Goal: Find specific page/section: Find specific page/section

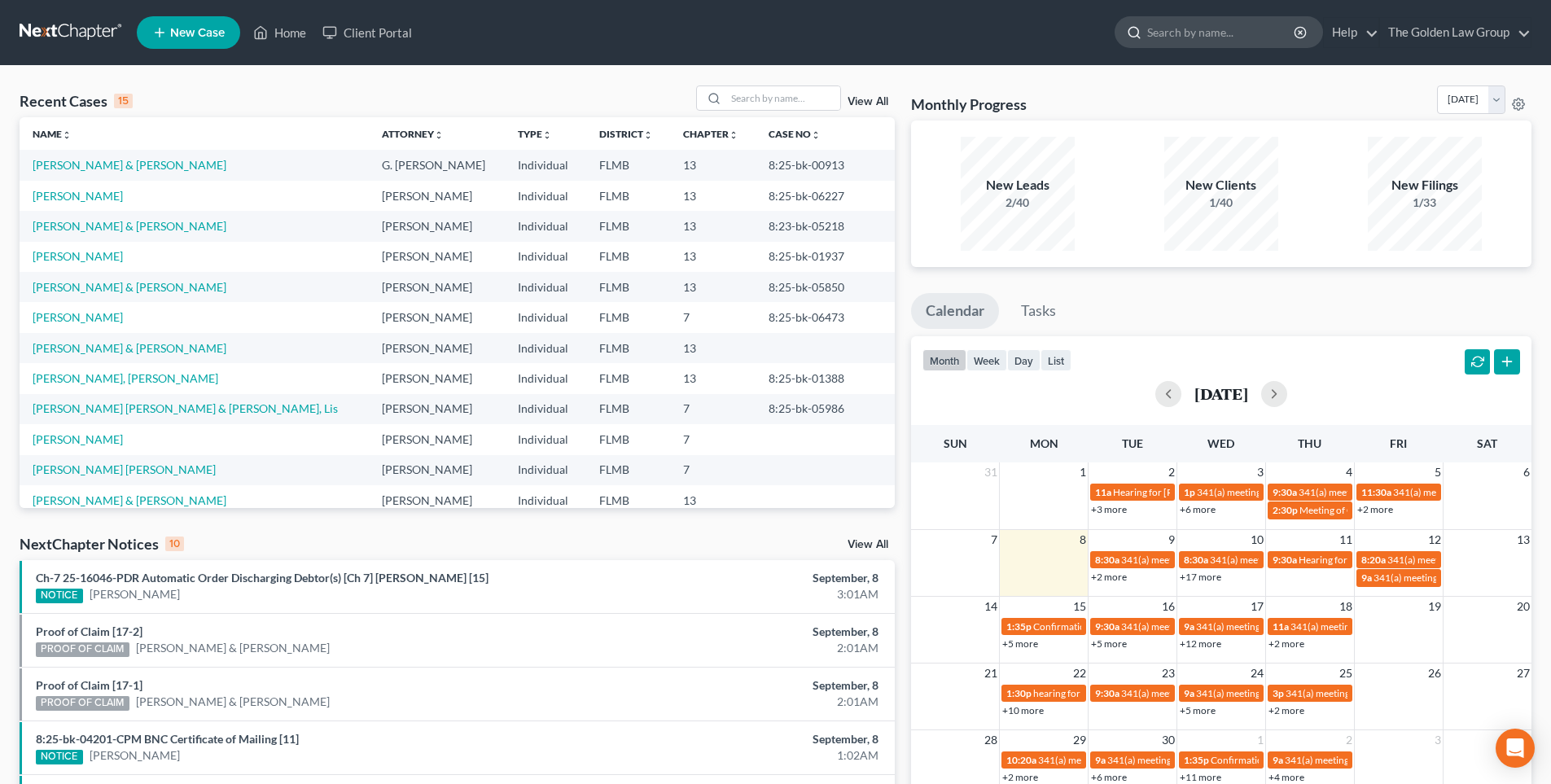
click at [1182, 30] on input "search" at bounding box center [1221, 32] width 149 height 30
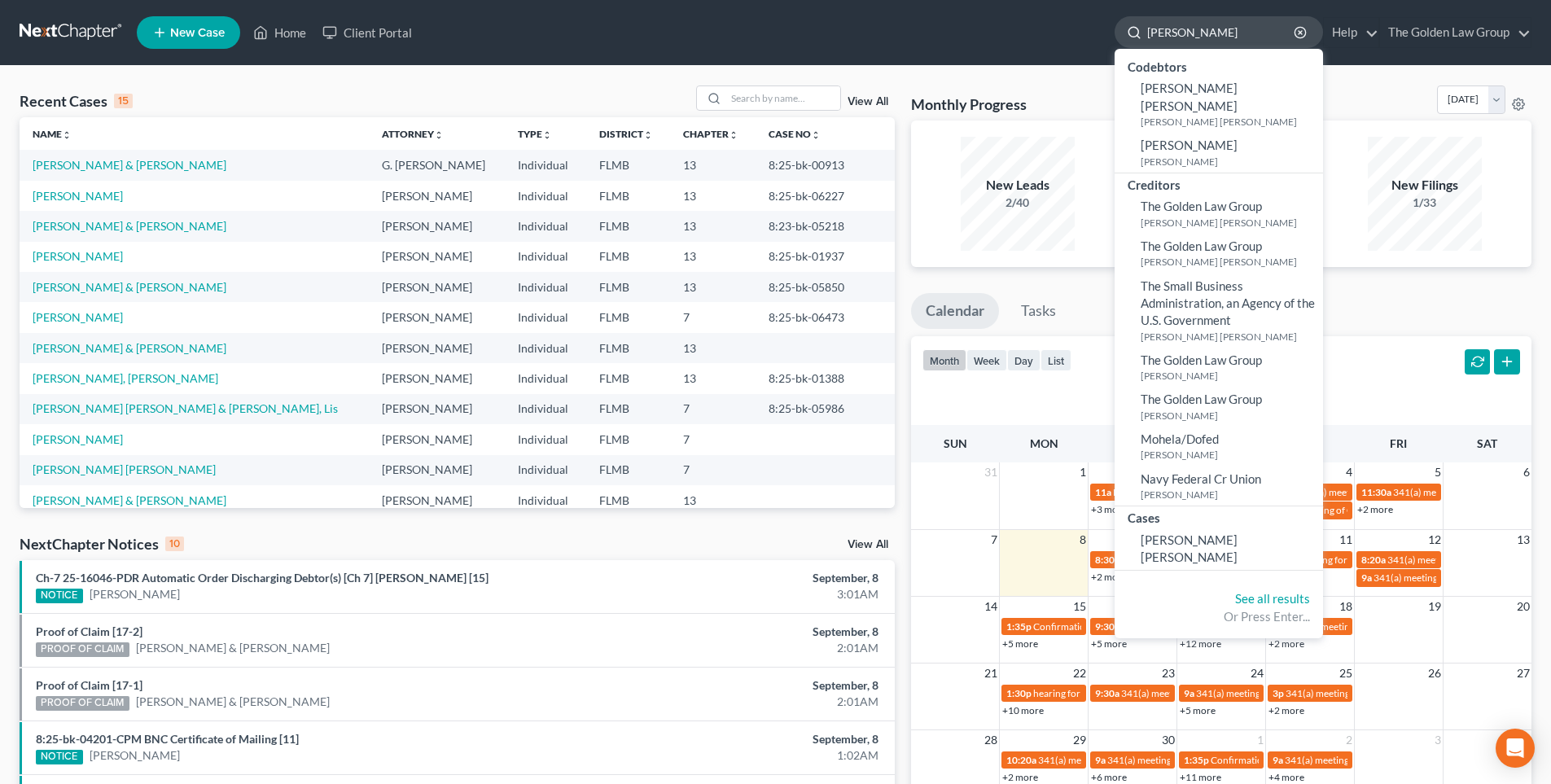
type input "[PERSON_NAME], tain"
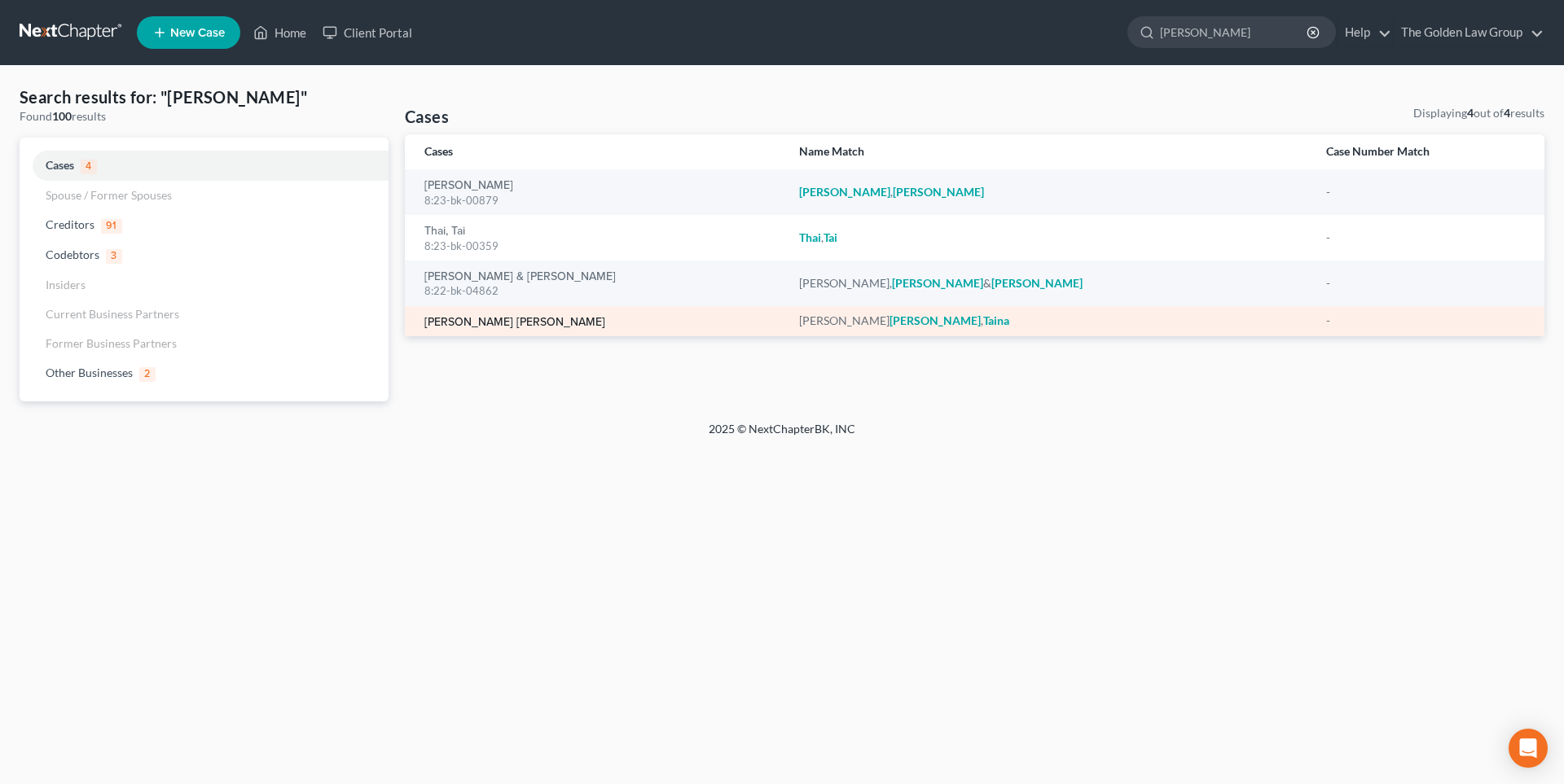
click at [494, 323] on link "[PERSON_NAME] [PERSON_NAME]" at bounding box center [515, 322] width 181 height 11
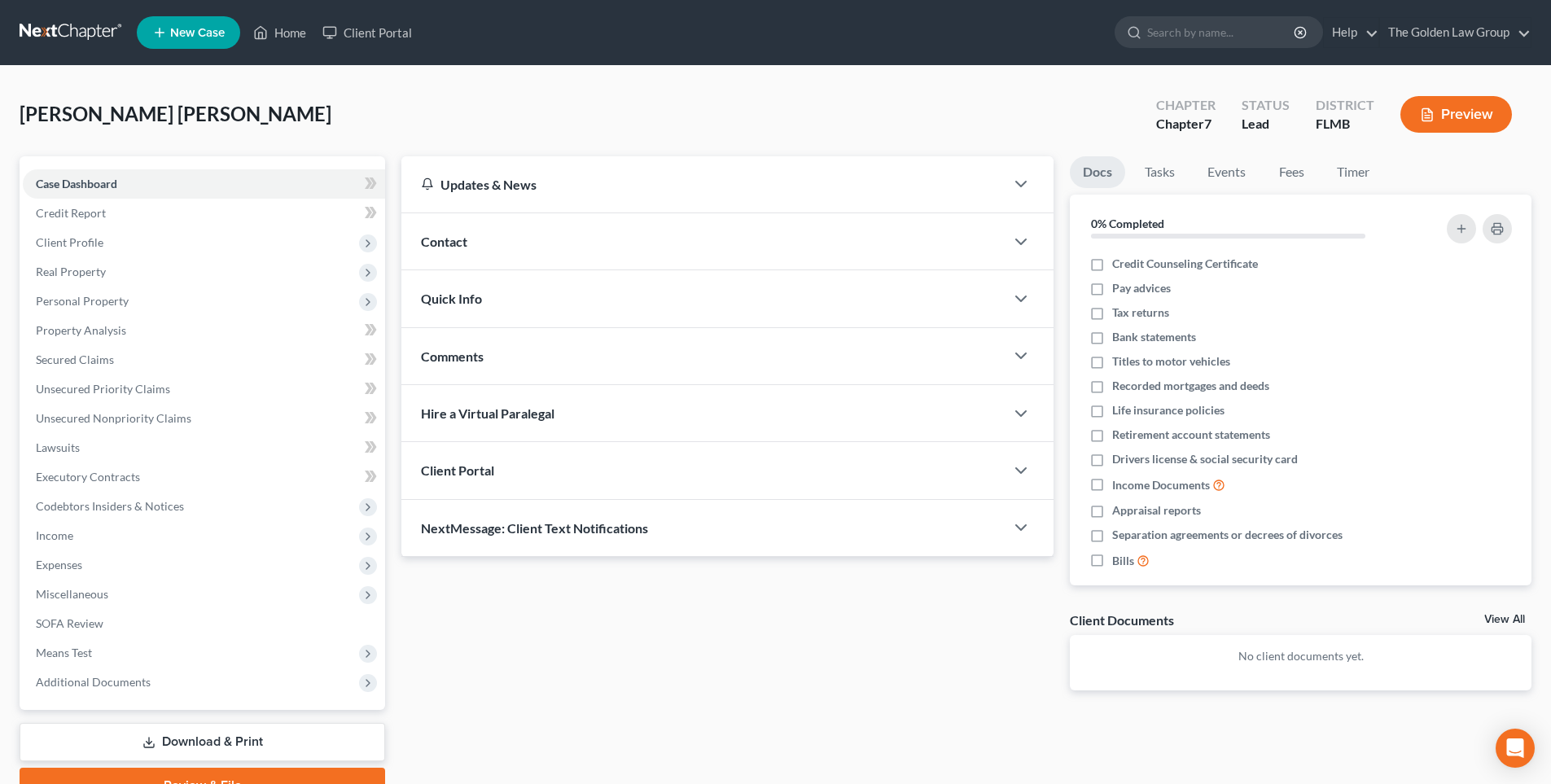
click at [1467, 112] on button "Preview" at bounding box center [1456, 114] width 111 height 36
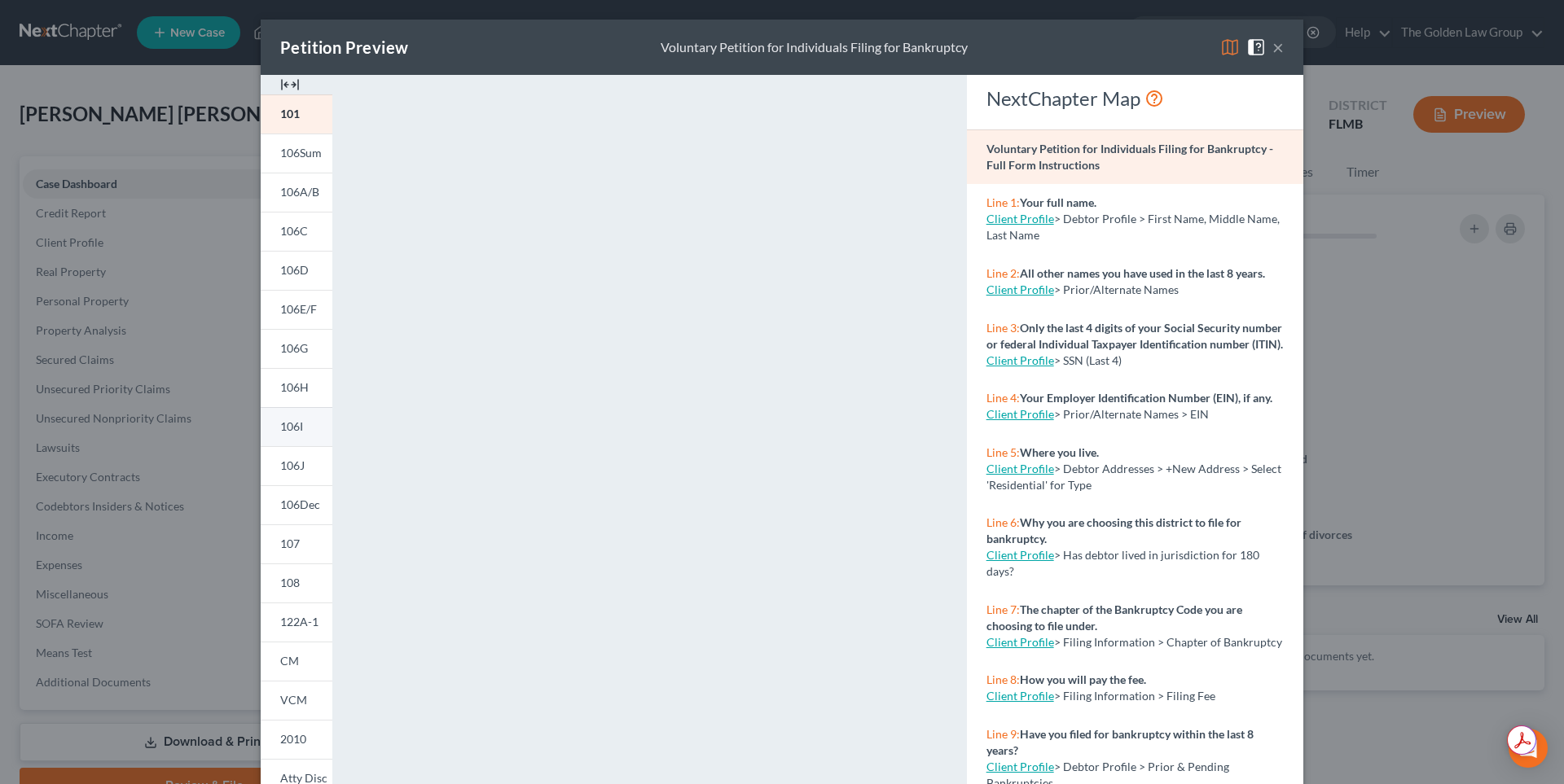
scroll to position [134, 0]
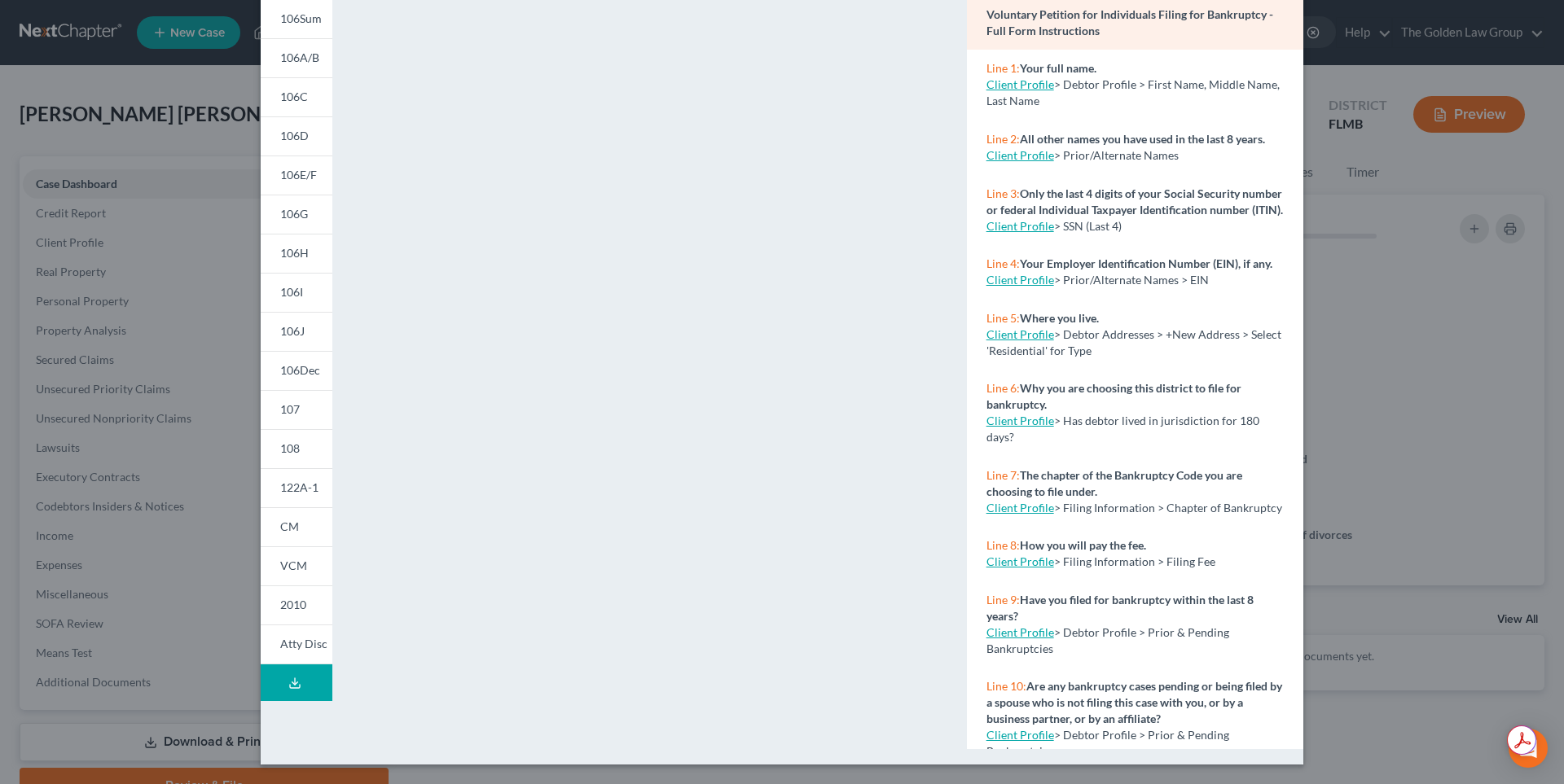
click at [295, 681] on line at bounding box center [295, 681] width 0 height 7
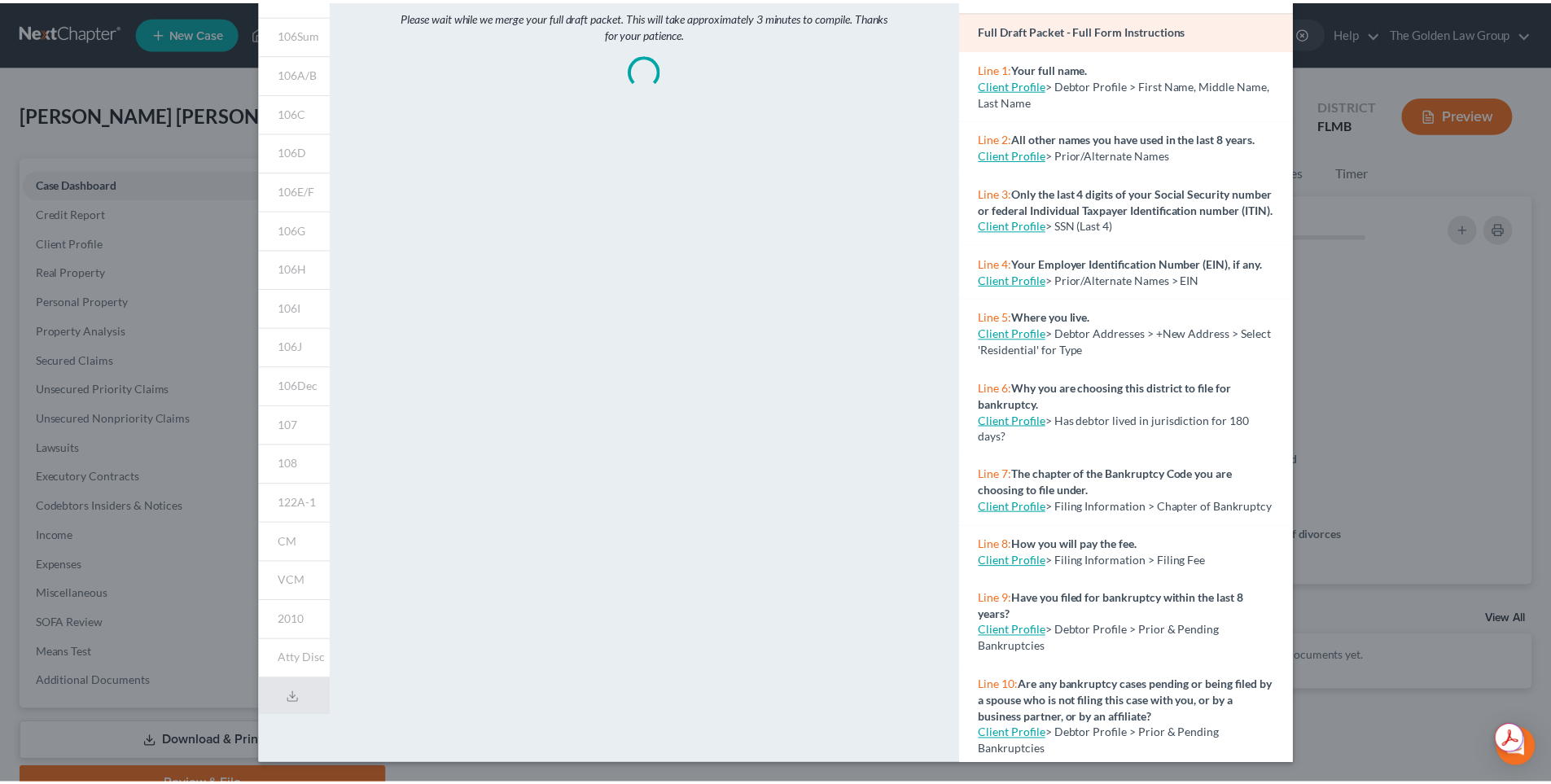
scroll to position [0, 0]
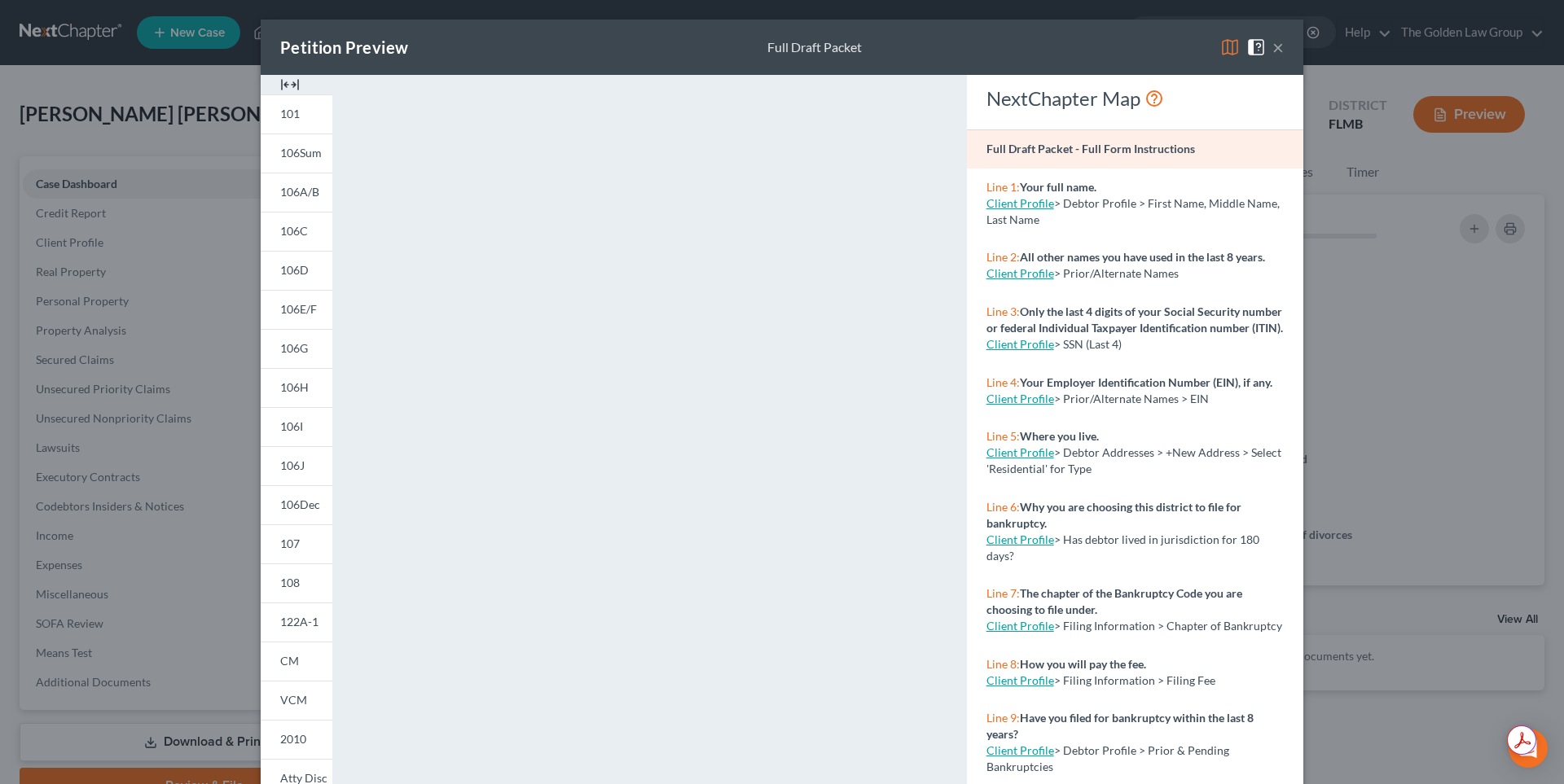
click at [1274, 45] on button "×" at bounding box center [1278, 47] width 11 height 20
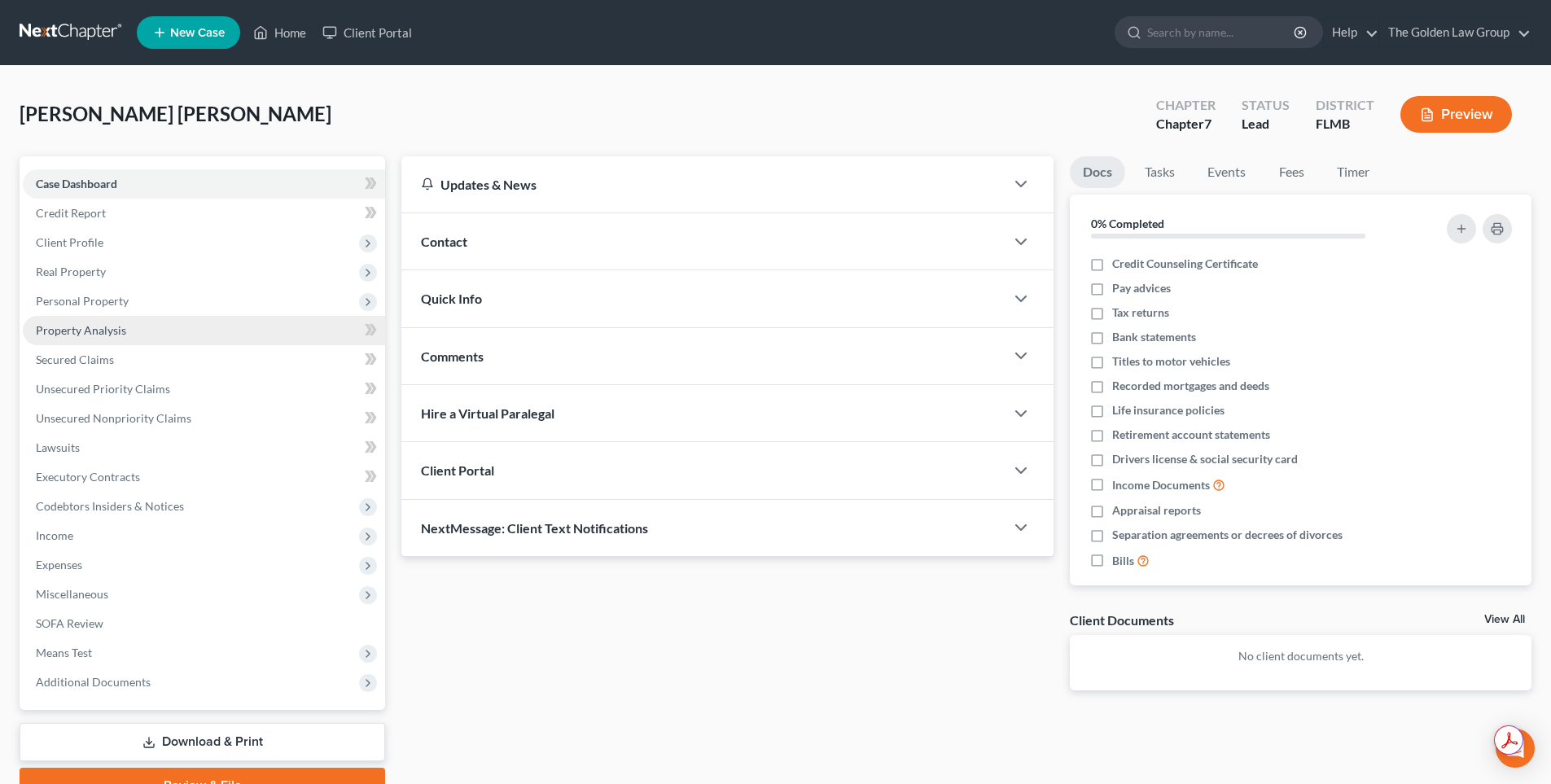
click at [88, 332] on span "Property Analysis" at bounding box center [81, 330] width 91 height 14
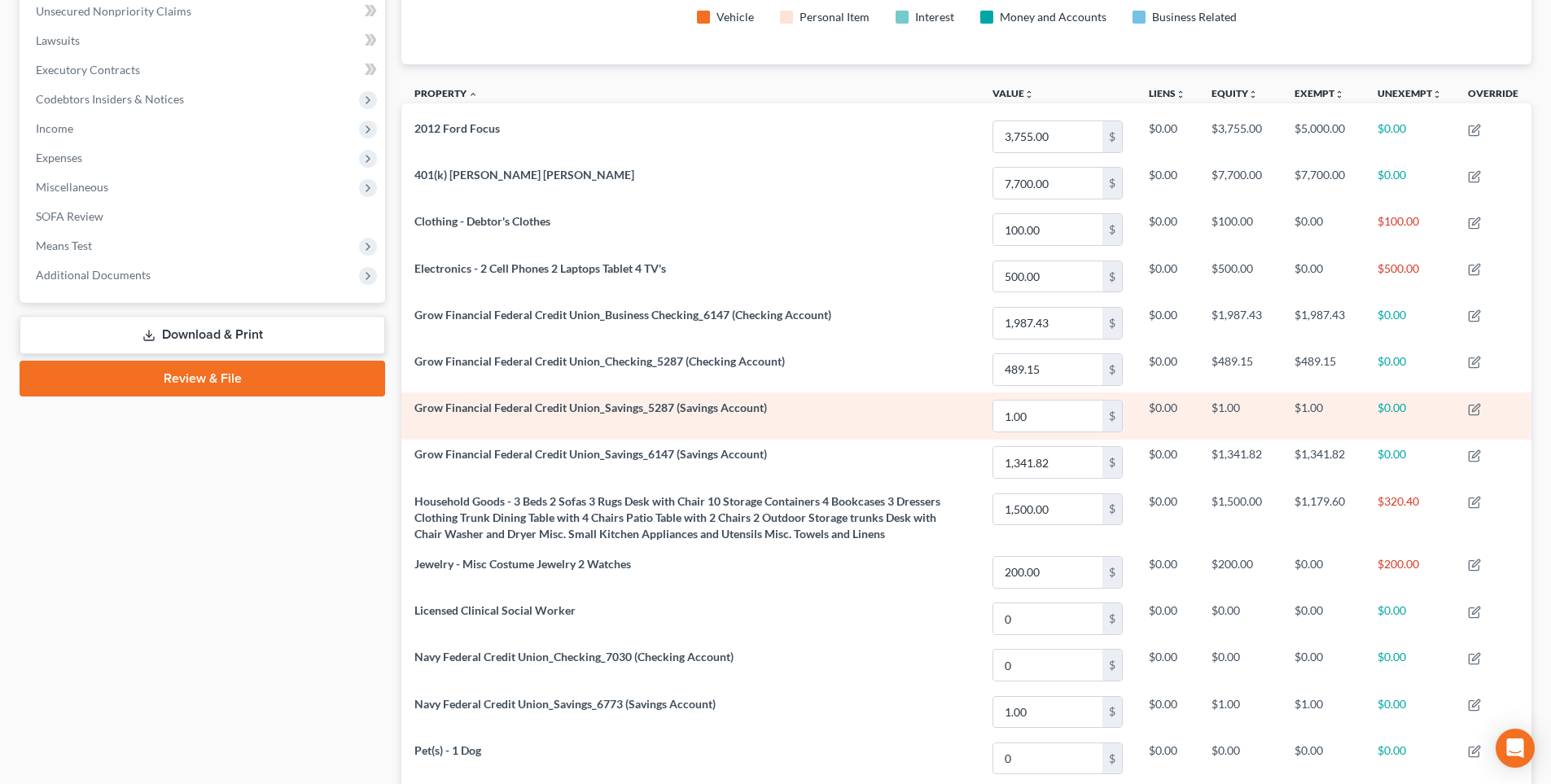
scroll to position [657, 0]
